Goal: Browse casually

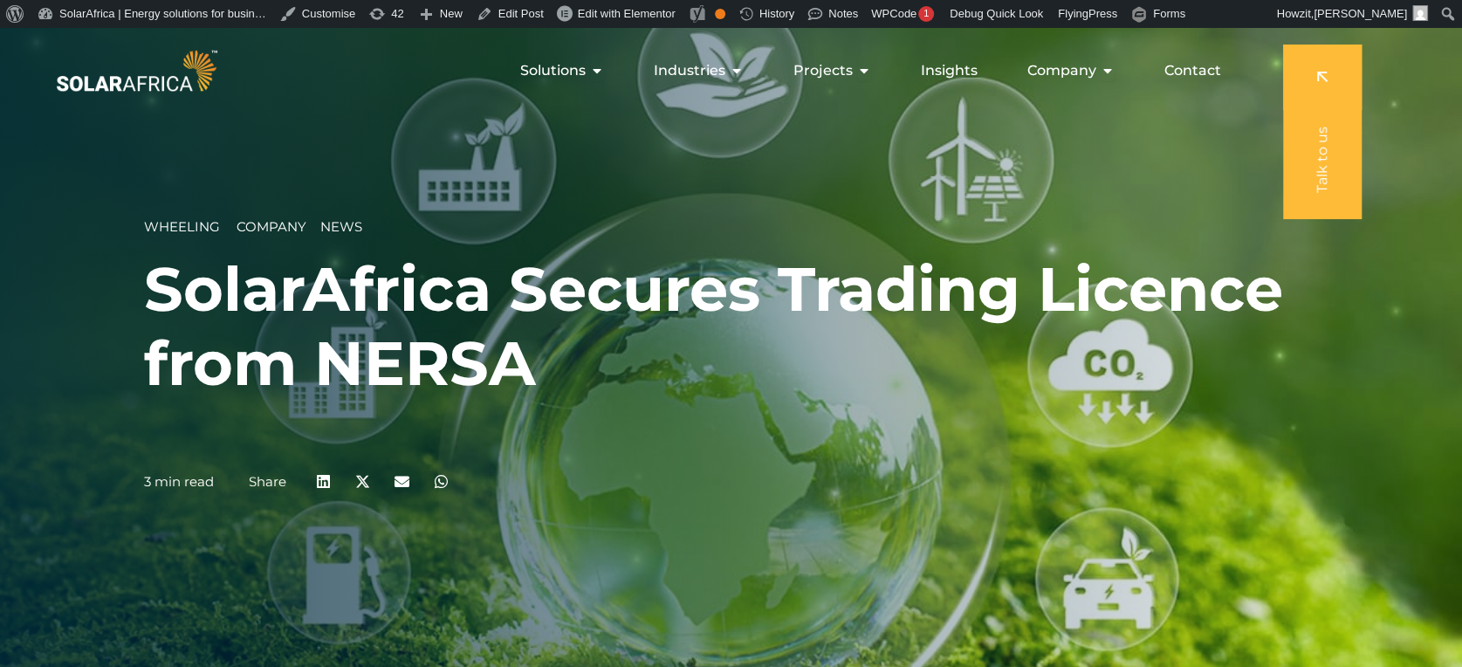
click at [646, 198] on div "Wheeling Company __ News SolarAfrica Secures Trading Licence from NERSA 3 min r…" at bounding box center [731, 361] width 1462 height 667
